Goal: Task Accomplishment & Management: Use online tool/utility

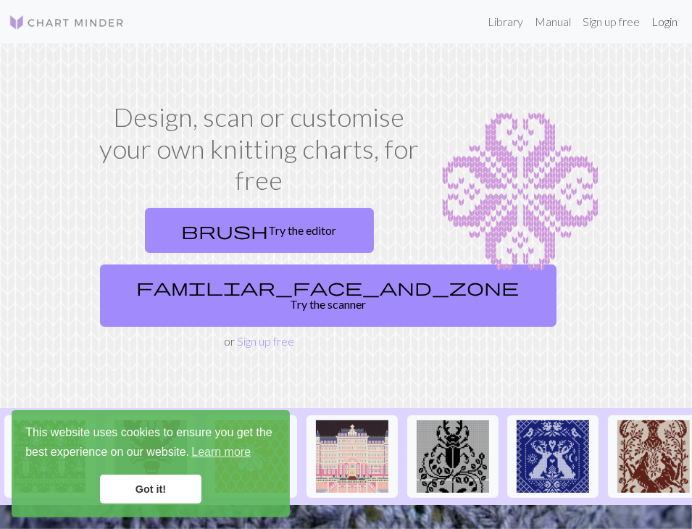
click at [663, 22] on link "Login" at bounding box center [664, 21] width 38 height 29
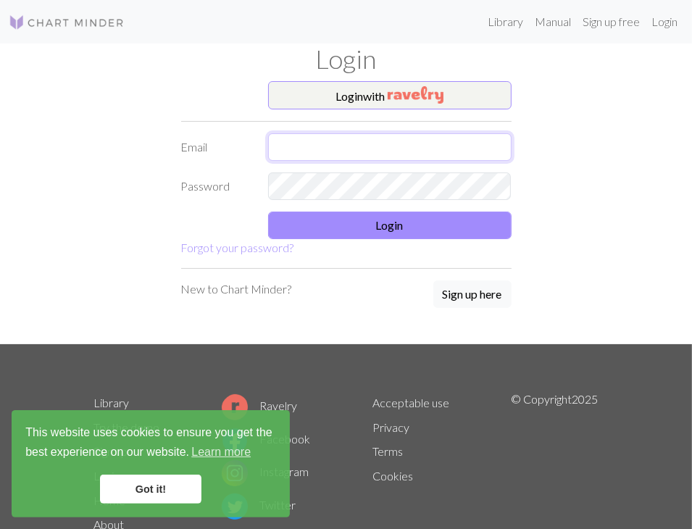
click at [400, 134] on input "text" at bounding box center [389, 147] width 243 height 28
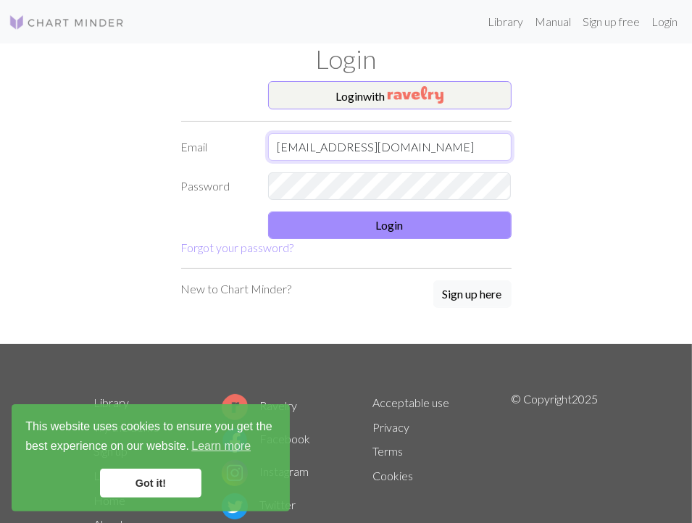
type input "[EMAIL_ADDRESS][DOMAIN_NAME]"
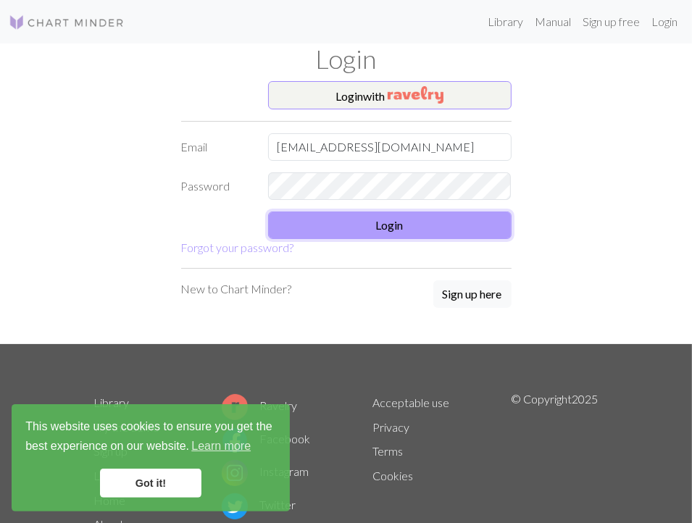
click at [330, 234] on button "Login" at bounding box center [389, 225] width 243 height 28
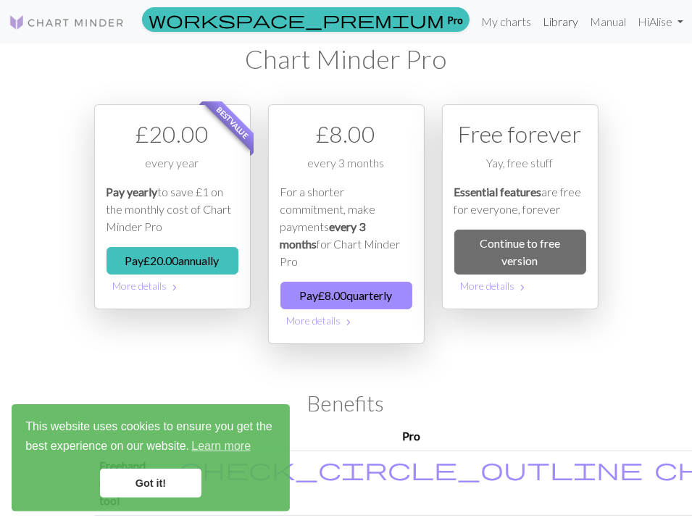
click at [552, 25] on link "Library" at bounding box center [560, 21] width 47 height 29
click at [495, 23] on link "My charts" at bounding box center [506, 21] width 62 height 29
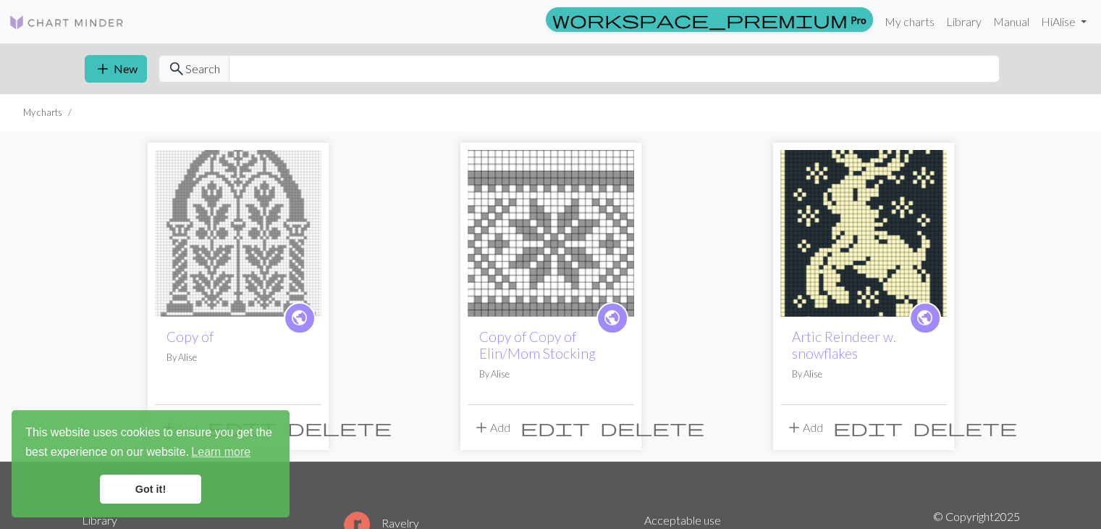
click at [222, 240] on img at bounding box center [238, 233] width 167 height 167
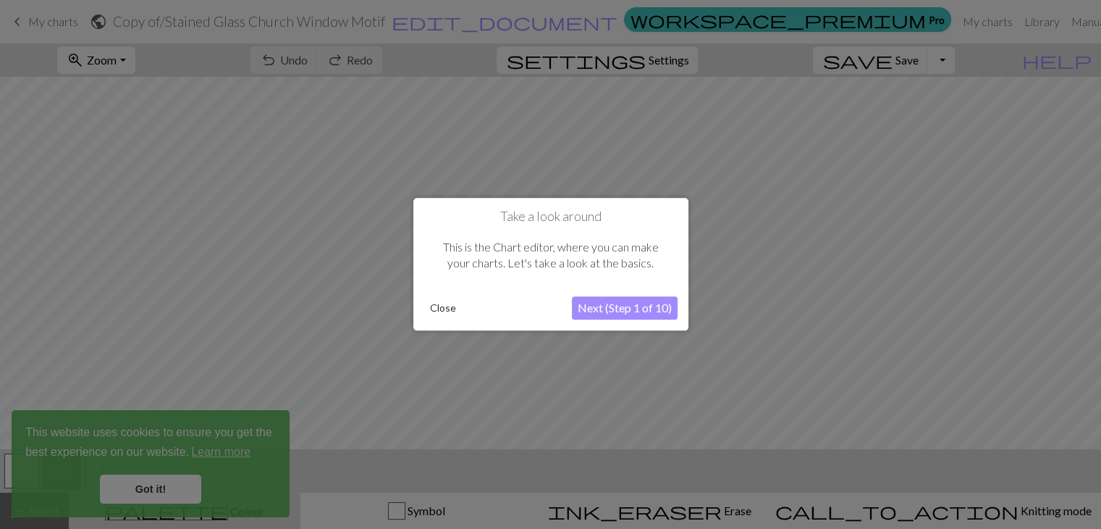
click at [446, 310] on button "Close" at bounding box center [443, 309] width 38 height 22
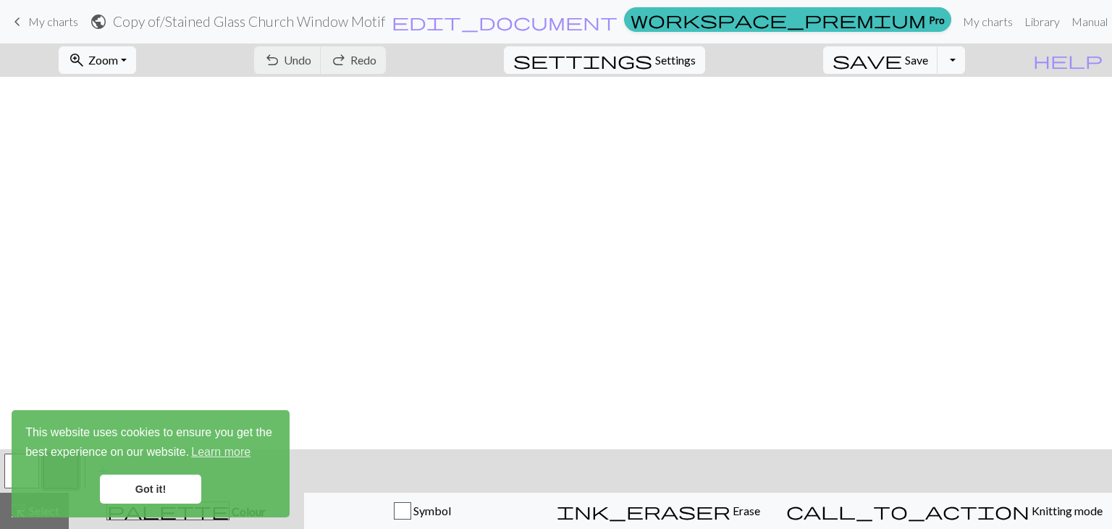
scroll to position [833, 0]
click at [159, 492] on link "Got it!" at bounding box center [150, 488] width 101 height 29
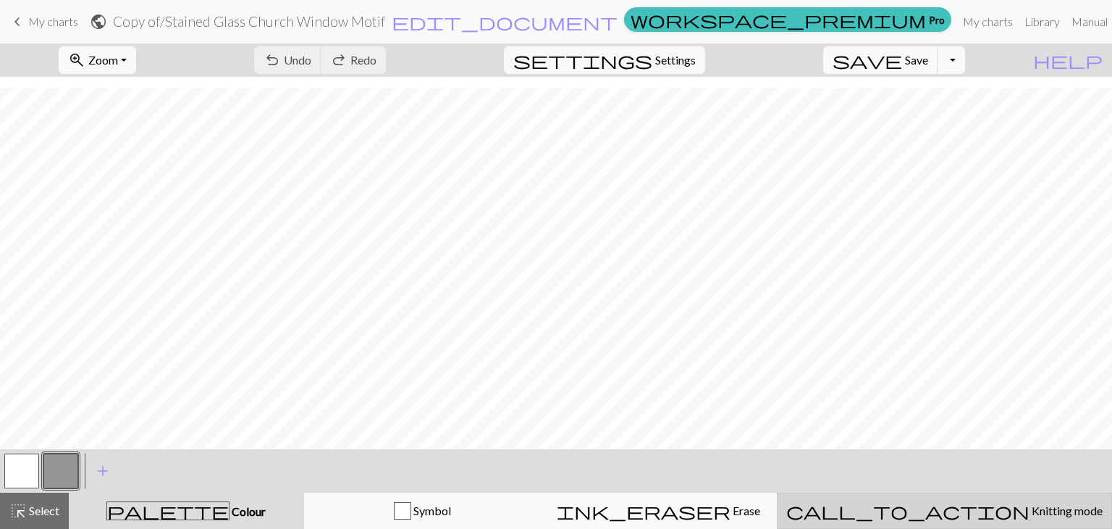
click at [691, 505] on span "Knitting mode" at bounding box center [1066, 510] width 73 height 14
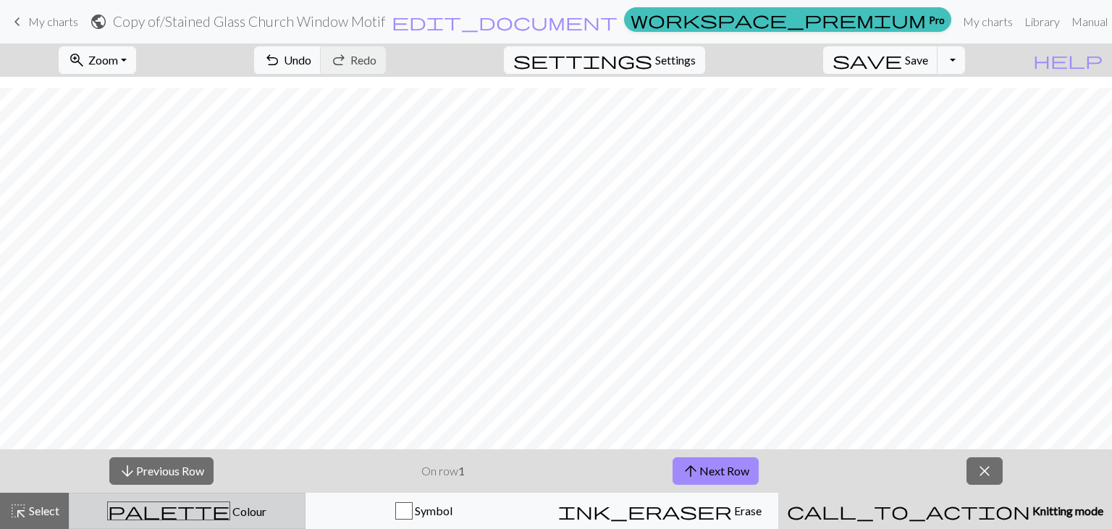
click at [235, 511] on div "palette Colour Colour" at bounding box center [187, 510] width 218 height 19
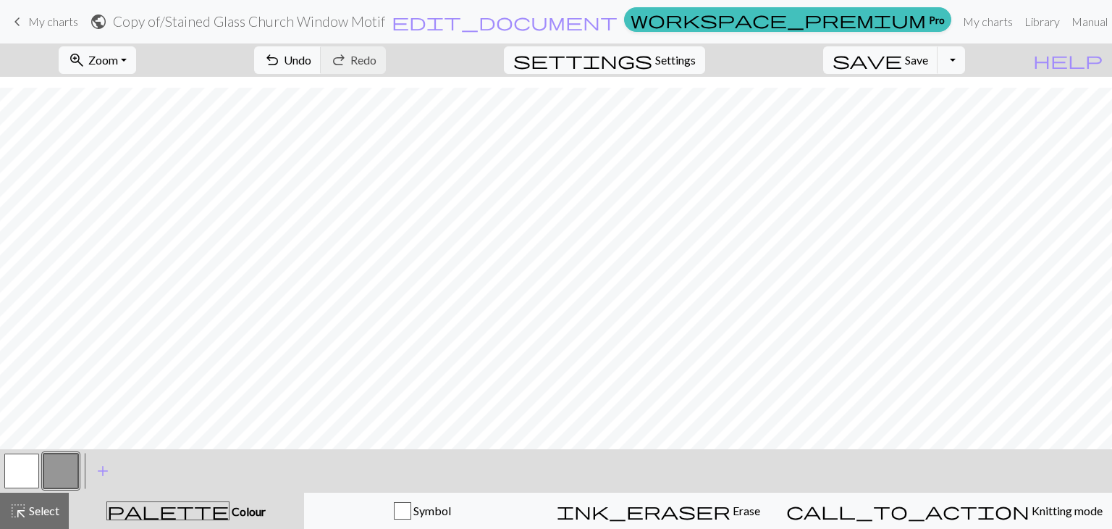
click at [35, 458] on button "button" at bounding box center [21, 470] width 35 height 35
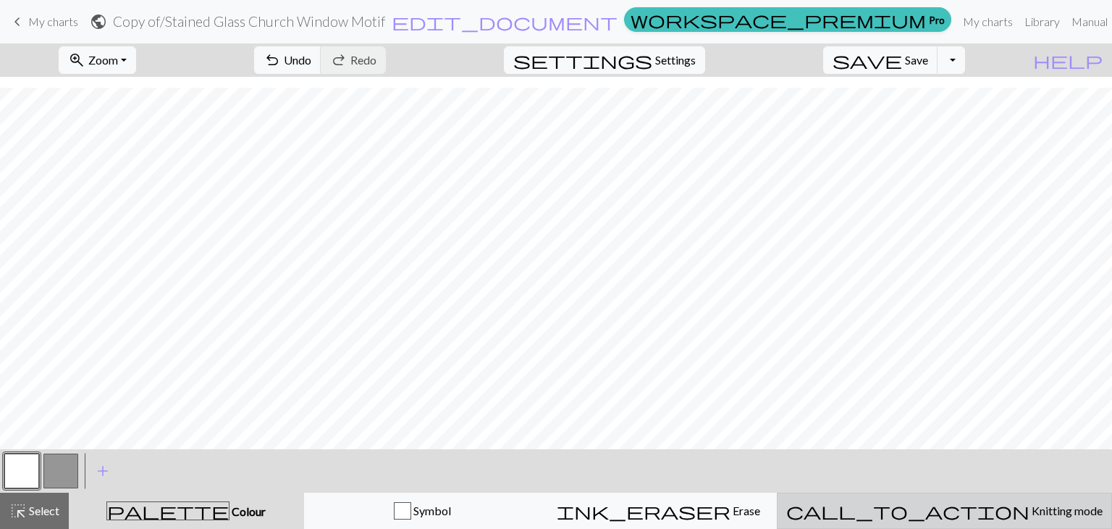
click at [691, 508] on span "Knitting mode" at bounding box center [1066, 510] width 73 height 14
